Goal: Navigation & Orientation: Find specific page/section

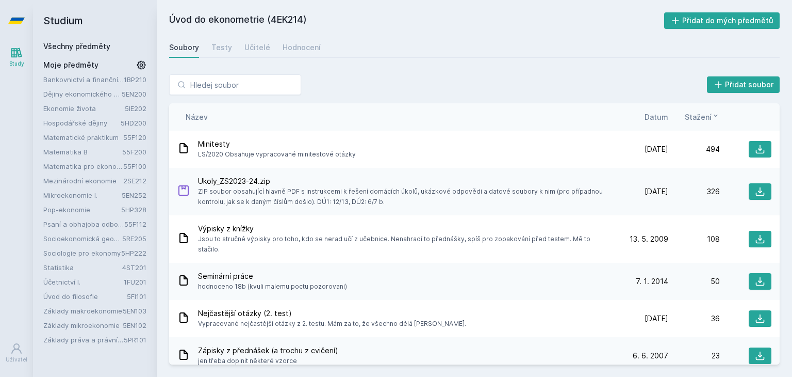
click at [73, 178] on link "Mezinárodní ekonomie" at bounding box center [83, 180] width 80 height 10
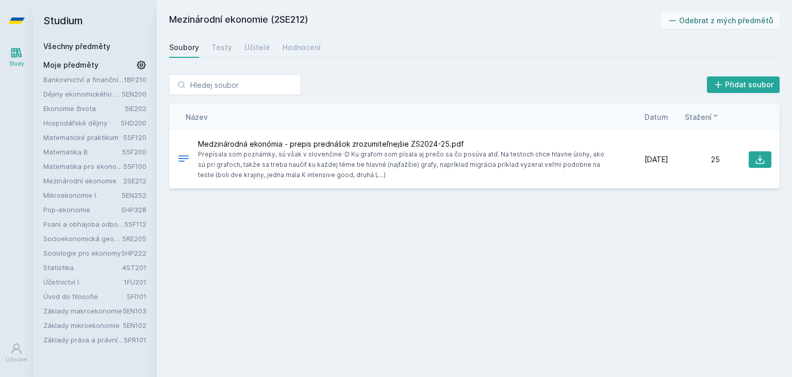
click at [209, 48] on div "Soubory Testy Učitelé Hodnocení" at bounding box center [474, 47] width 611 height 21
click at [215, 48] on div "Testy" at bounding box center [222, 47] width 21 height 10
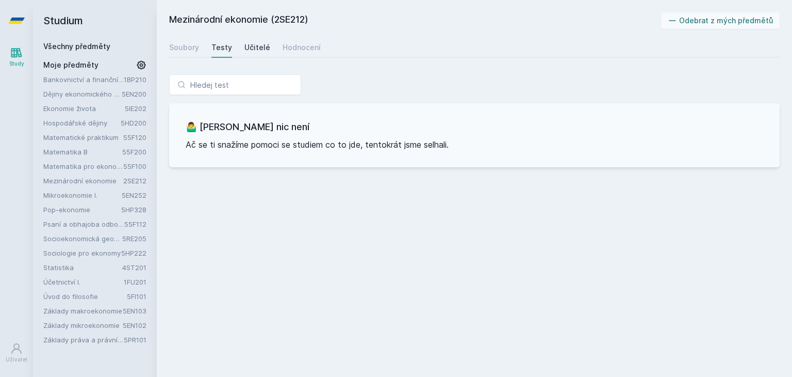
click at [245, 46] on div "Učitelé" at bounding box center [258, 47] width 26 height 10
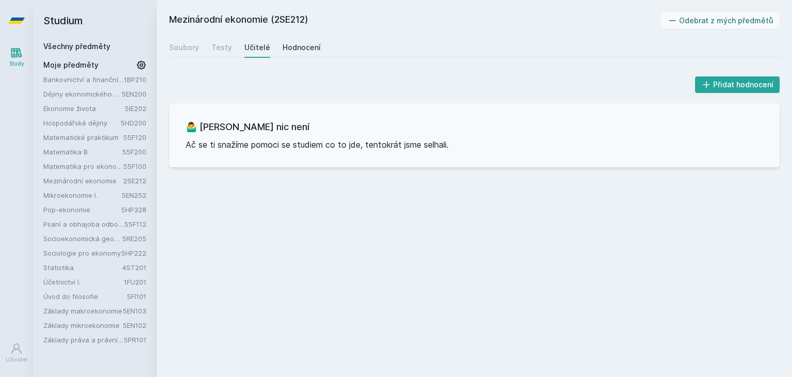
click at [293, 51] on div "Hodnocení" at bounding box center [302, 47] width 38 height 10
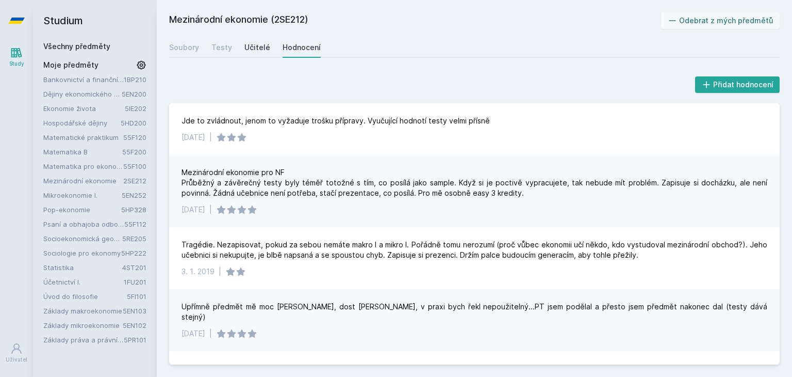
click at [255, 54] on link "Učitelé" at bounding box center [258, 47] width 26 height 21
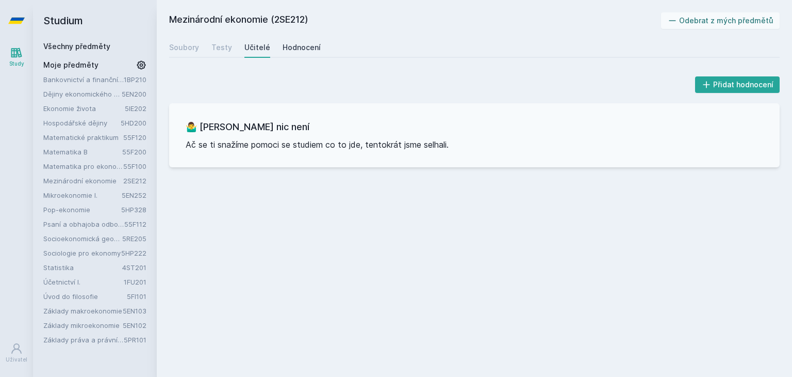
click at [283, 50] on div "Hodnocení" at bounding box center [302, 47] width 38 height 10
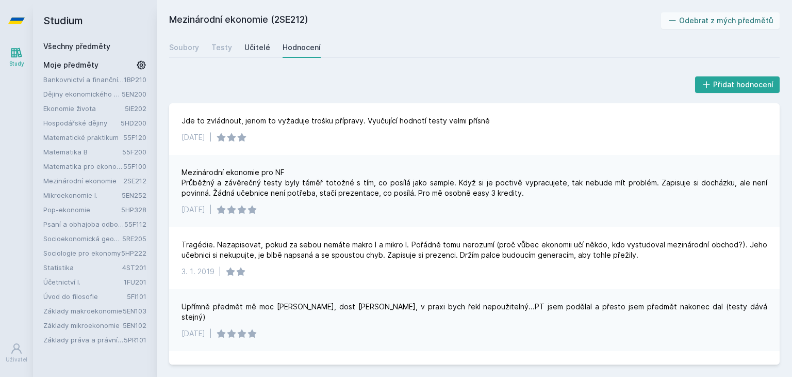
click at [257, 51] on div "Učitelé" at bounding box center [258, 47] width 26 height 10
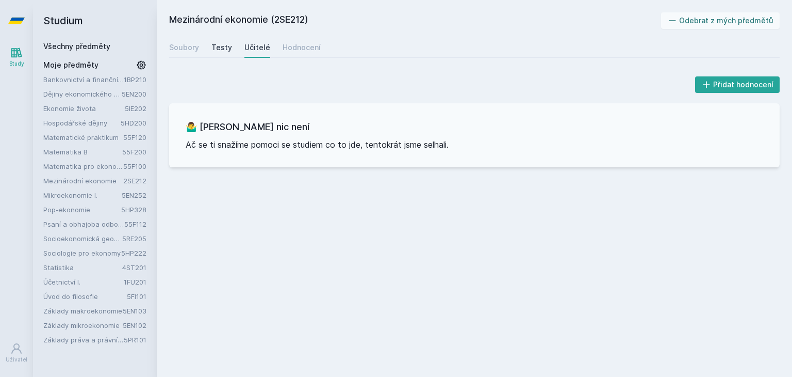
click at [212, 53] on link "Testy" at bounding box center [222, 47] width 21 height 21
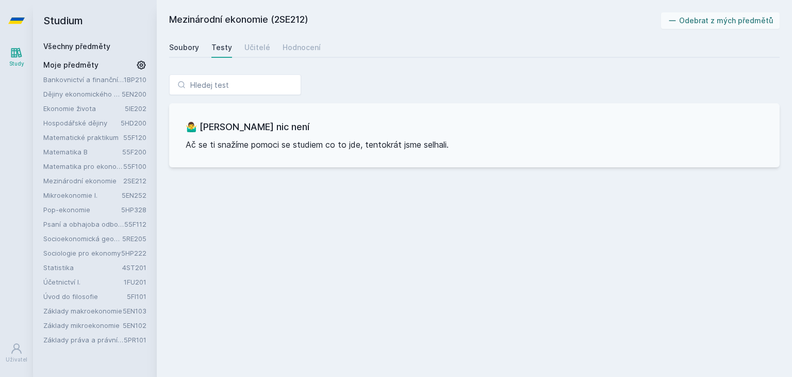
click at [180, 48] on div "Soubory" at bounding box center [184, 47] width 30 height 10
